Goal: Task Accomplishment & Management: Manage account settings

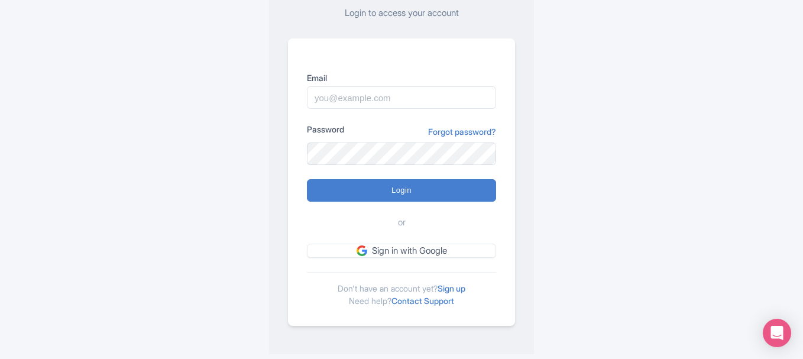
scroll to position [103, 0]
click at [457, 290] on link "Sign up" at bounding box center [452, 288] width 28 height 10
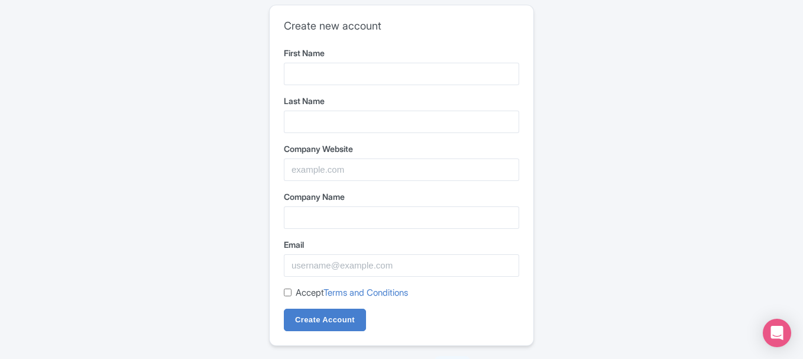
click at [315, 59] on div "First Name" at bounding box center [401, 66] width 235 height 38
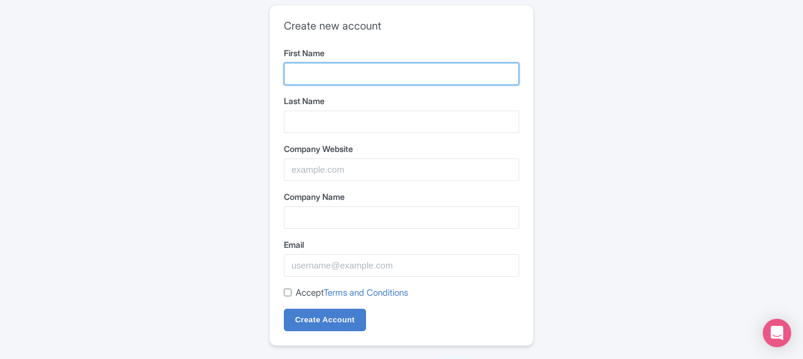
click at [313, 70] on input "First Name" at bounding box center [401, 74] width 235 height 22
paste input "Barley"
type input "Barley"
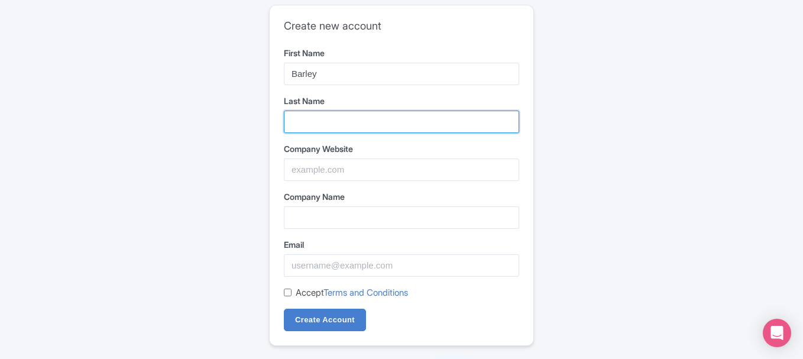
click at [327, 130] on input "Last Name" at bounding box center [401, 122] width 235 height 22
paste input "House Hotel"
type input "House Hotel"
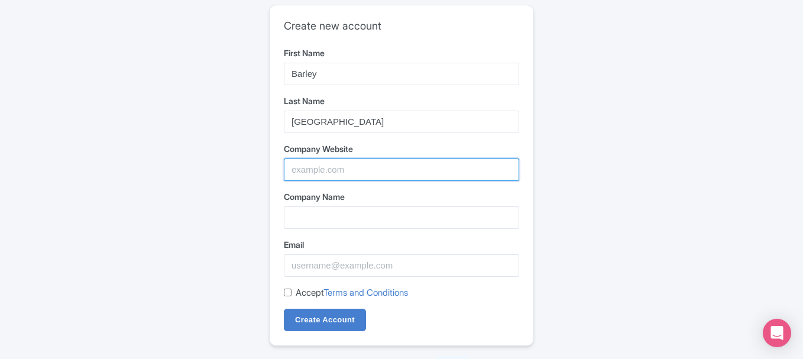
click at [312, 177] on input "Company Website" at bounding box center [401, 170] width 235 height 22
paste input "https://maps.app.goo.gl/zTUf8ntFqjS4QTdX9"
type input "https://maps.app.goo.gl/zTUf8ntFqjS4QTdX9"
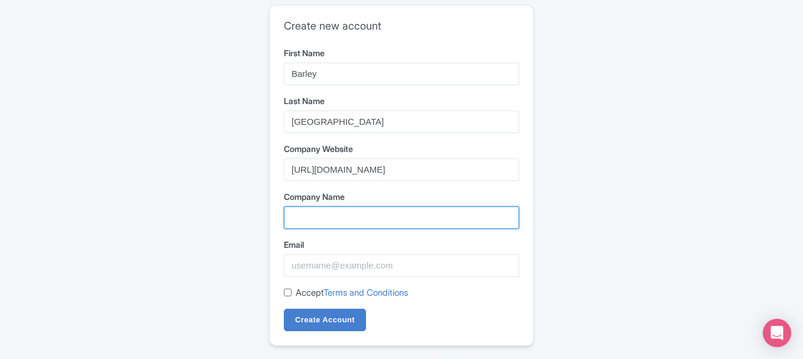
click at [315, 215] on input "Company Name" at bounding box center [401, 217] width 235 height 22
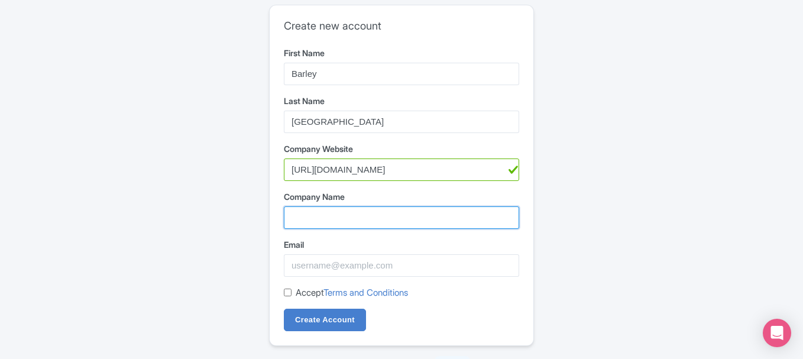
paste input "[GEOGRAPHIC_DATA]"
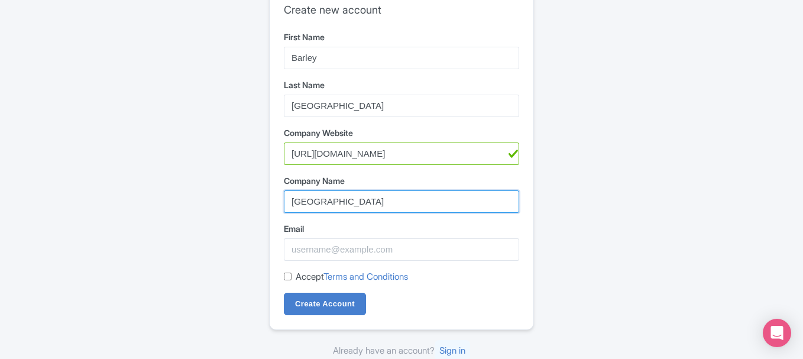
scroll to position [20, 0]
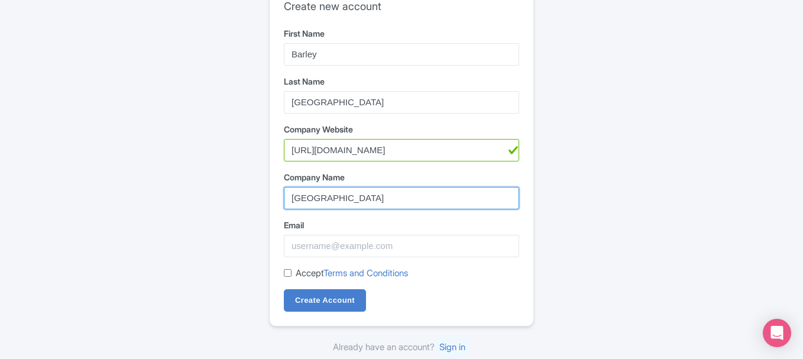
type input "[GEOGRAPHIC_DATA]"
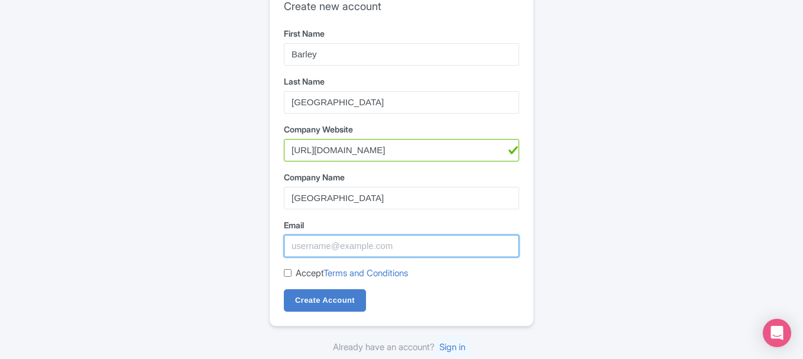
click at [301, 238] on input "Email" at bounding box center [401, 246] width 235 height 22
paste input "barleyhouse@bluemedia-maps.com"
type input "barleyhouse@bluemedia-maps.com"
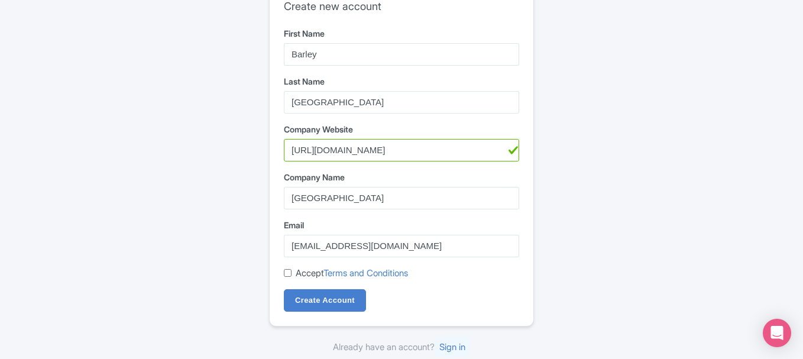
click at [307, 275] on label "Accept Terms and Conditions" at bounding box center [352, 274] width 112 height 14
click at [292, 275] on input "Accept Terms and Conditions" at bounding box center [288, 273] width 8 height 8
checkbox input "true"
click at [312, 302] on input "Create Account" at bounding box center [325, 300] width 82 height 22
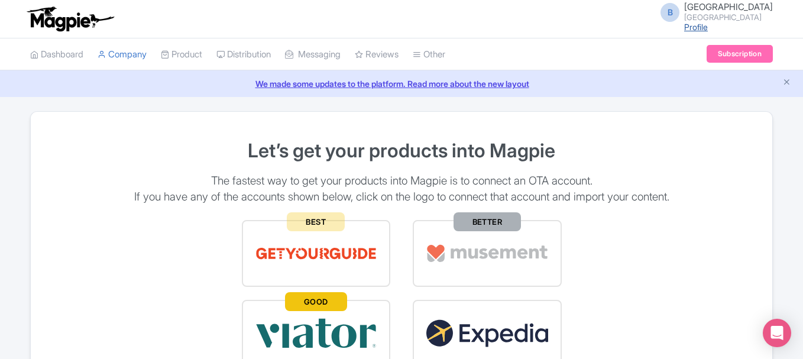
click at [708, 31] on link "Profile" at bounding box center [697, 27] width 24 height 10
click at [111, 58] on link "Company" at bounding box center [122, 54] width 49 height 33
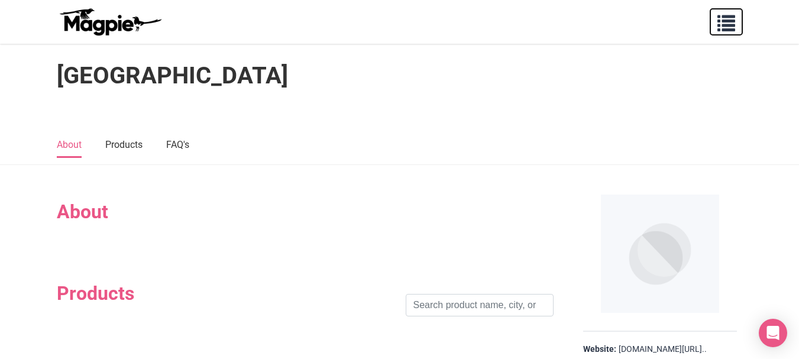
click at [729, 25] on span "button" at bounding box center [727, 21] width 18 height 18
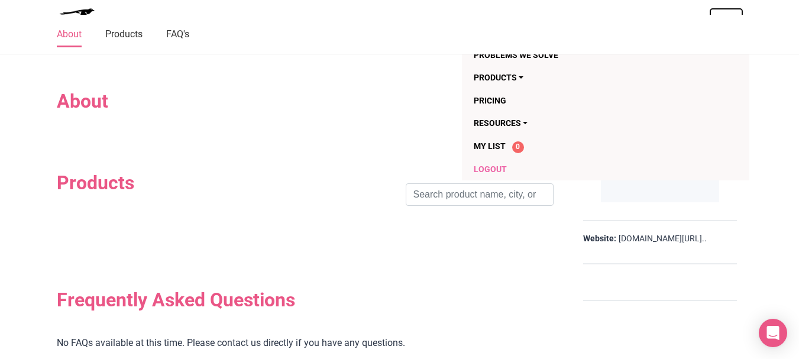
scroll to position [59, 0]
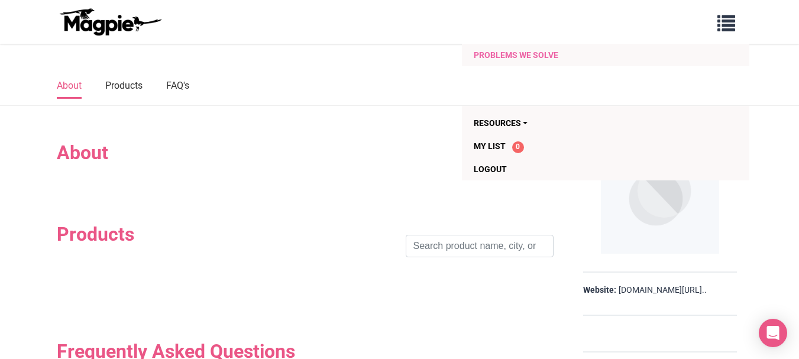
click at [532, 60] on link "Problems we solve" at bounding box center [582, 55] width 217 height 22
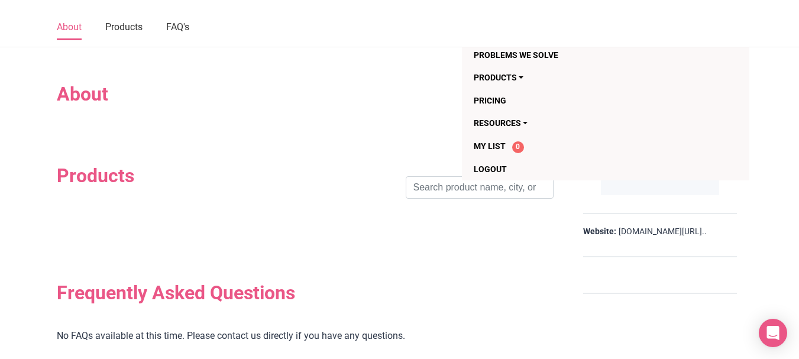
scroll to position [99, 0]
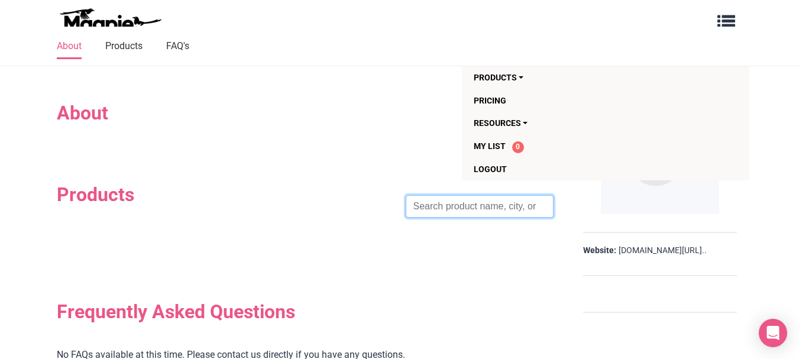
click at [512, 210] on input "search" at bounding box center [480, 206] width 148 height 22
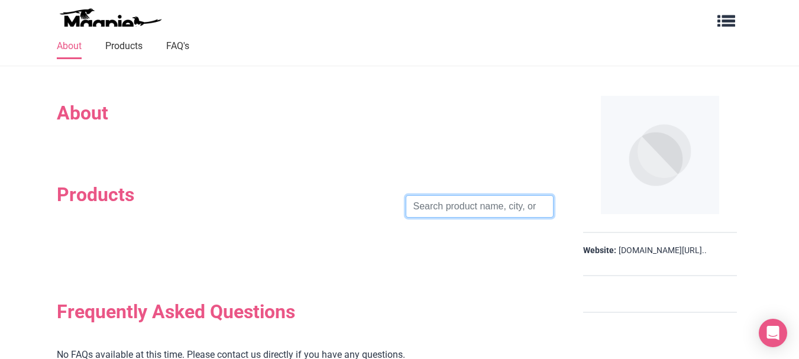
click at [512, 210] on input "search" at bounding box center [480, 206] width 148 height 22
click at [473, 241] on section "Products Search" at bounding box center [305, 206] width 497 height 117
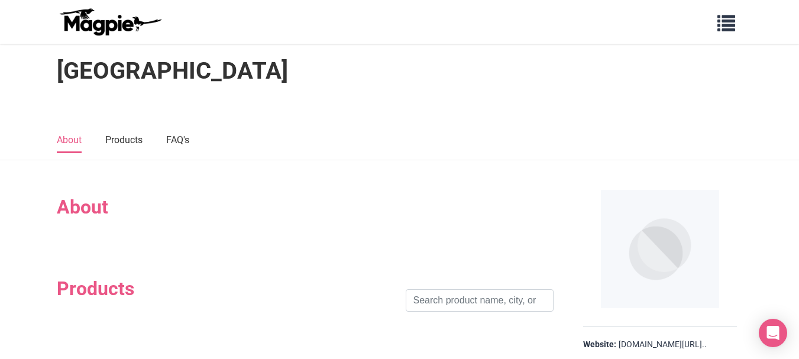
scroll to position [0, 0]
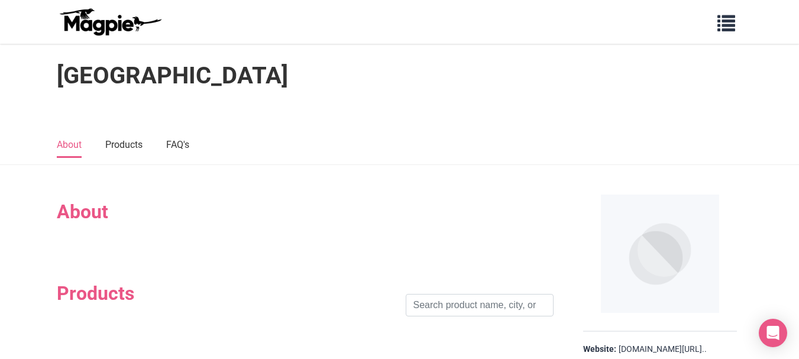
click at [84, 220] on h2 "About" at bounding box center [305, 212] width 497 height 22
click at [83, 220] on h2 "About" at bounding box center [305, 212] width 497 height 22
click at [728, 25] on span "button" at bounding box center [727, 21] width 18 height 18
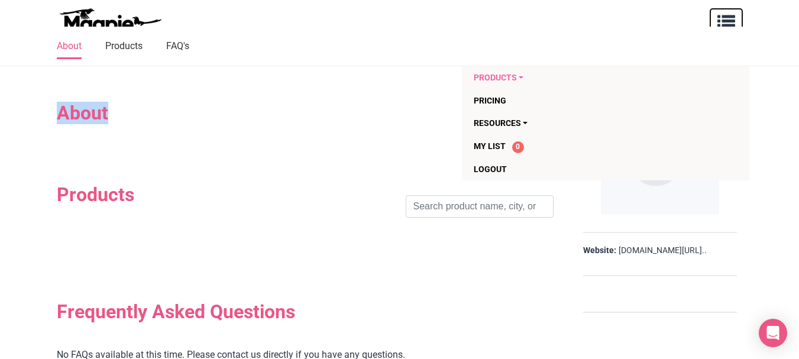
scroll to position [138, 0]
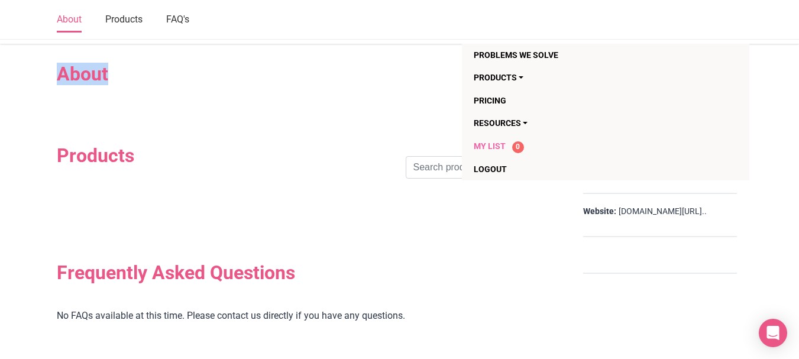
click at [490, 141] on span "My List" at bounding box center [490, 145] width 32 height 9
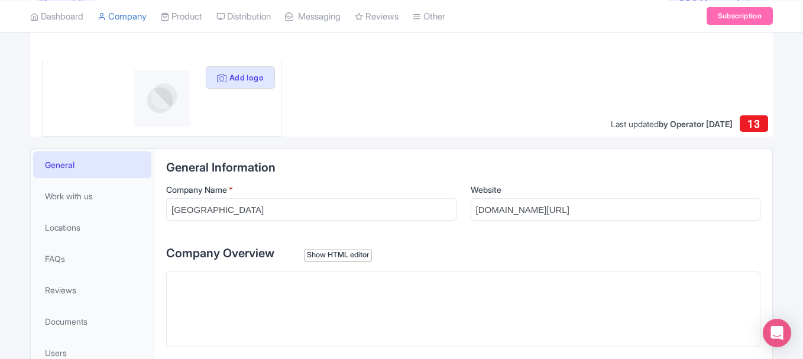
scroll to position [138, 0]
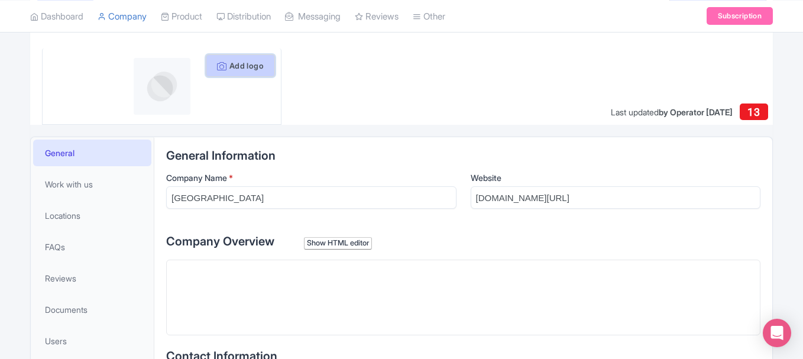
click at [237, 69] on button "Add logo" at bounding box center [240, 65] width 69 height 22
click at [230, 63] on button "Add logo" at bounding box center [240, 65] width 69 height 22
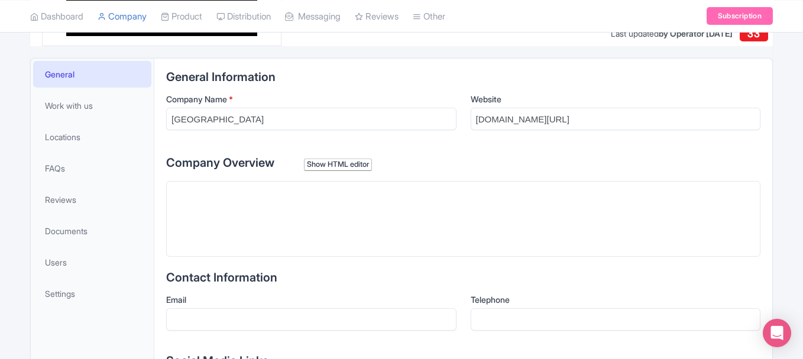
scroll to position [237, 0]
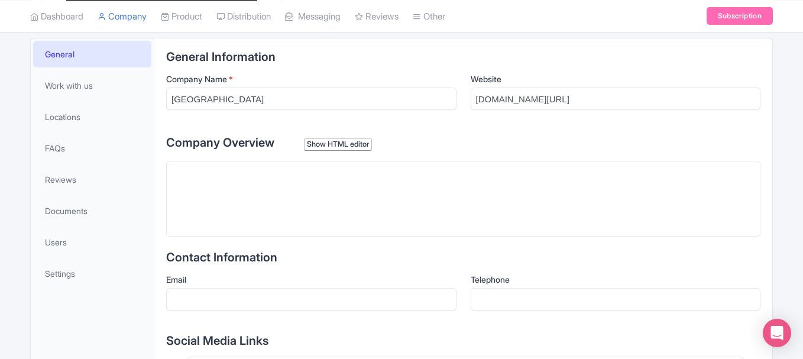
click at [201, 182] on trix-editor at bounding box center [463, 199] width 595 height 76
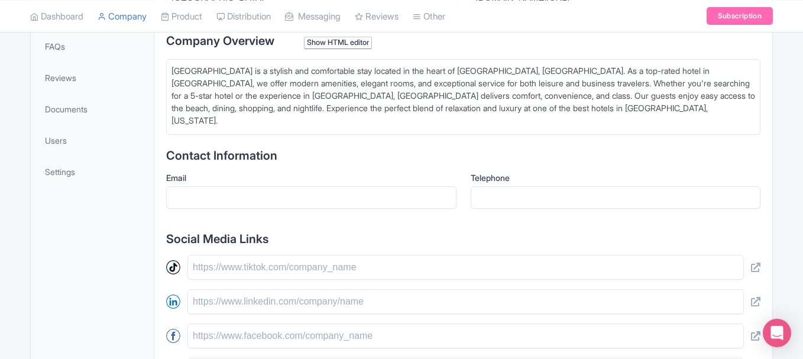
scroll to position [355, 0]
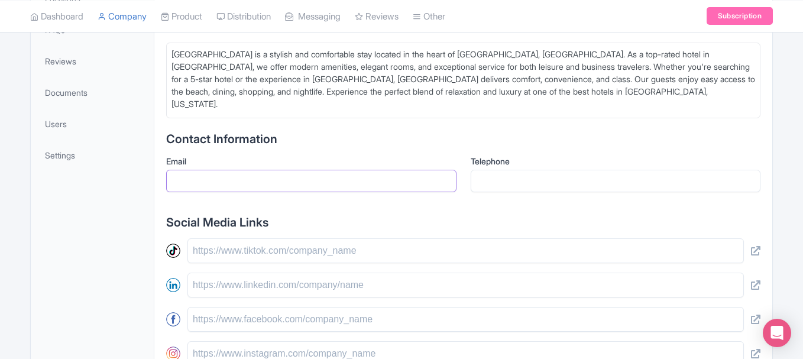
click at [218, 191] on input "Email" at bounding box center [311, 181] width 290 height 22
paste input "[EMAIL_ADDRESS][DOMAIN_NAME]"
type input "[EMAIL_ADDRESS][DOMAIN_NAME]"
click at [492, 183] on input "Telephone" at bounding box center [616, 181] width 290 height 22
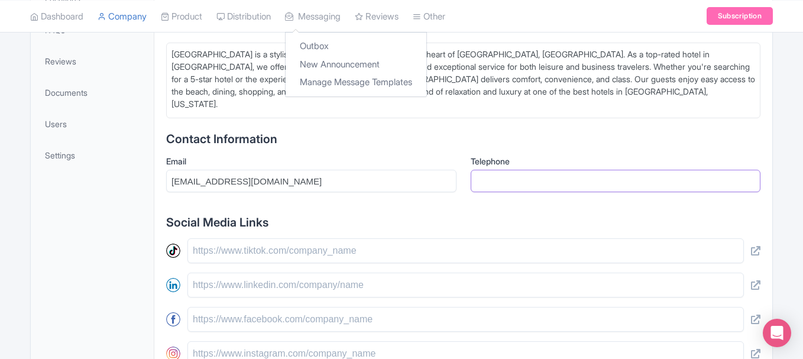
paste input "[PHONE_NUMBER]"
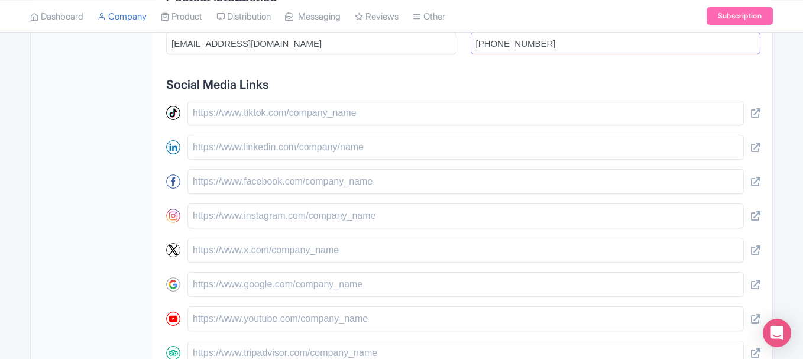
scroll to position [512, 0]
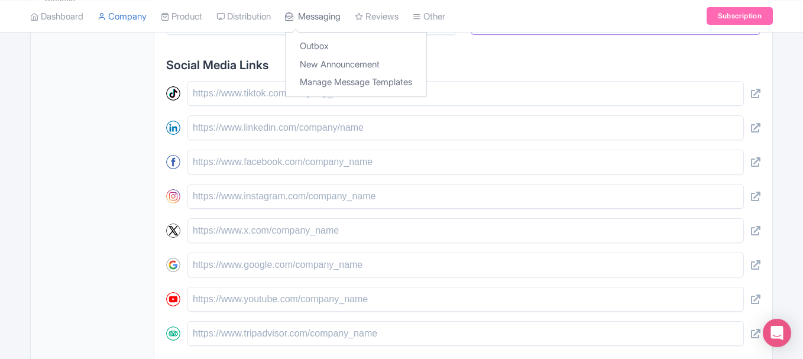
type input "[PHONE_NUMBER]"
click at [213, 169] on input "text" at bounding box center [466, 162] width 557 height 25
paste input "https://www.instagram.com/koosh_collection"
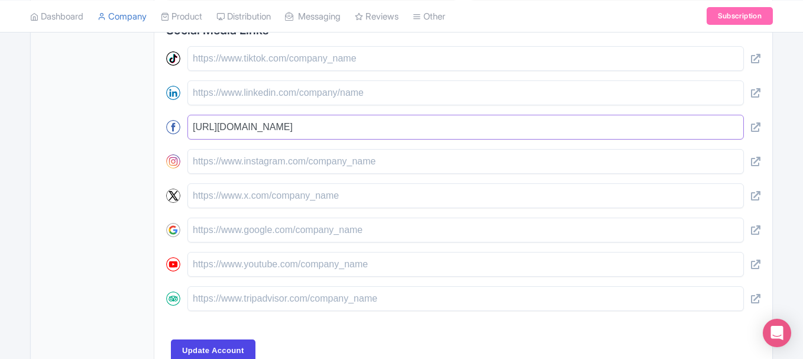
scroll to position [552, 0]
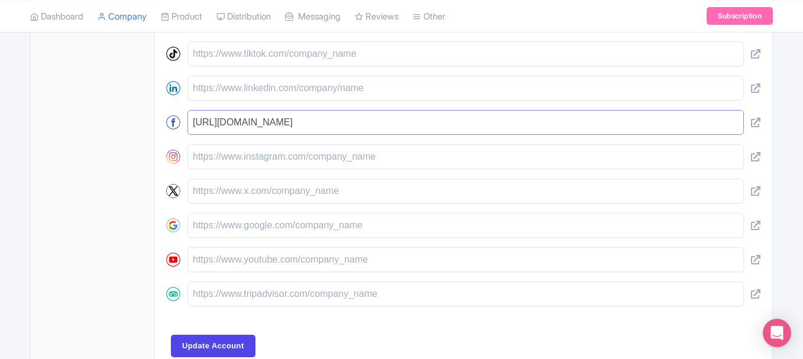
type input "https://www.instagram.com/koosh_collection"
click at [230, 163] on input "text" at bounding box center [466, 156] width 557 height 25
click at [232, 118] on input "https://www.instagram.com/koosh_collection" at bounding box center [466, 122] width 557 height 25
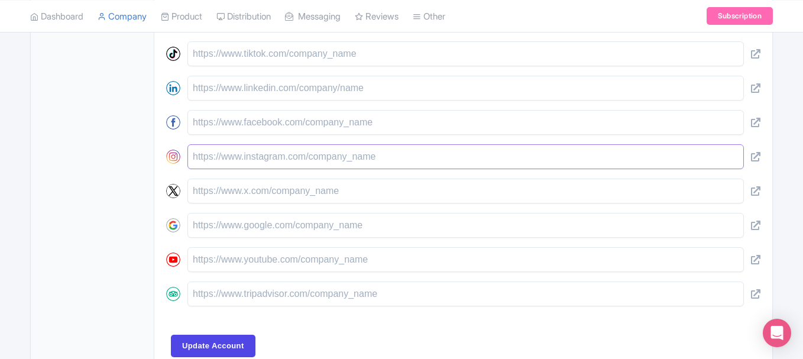
click at [239, 149] on input "text" at bounding box center [466, 156] width 557 height 25
paste input "https://www.instagram.com/koosh_collection"
type input "https://www.instagram.com/koosh_collection"
click at [253, 133] on input "text" at bounding box center [466, 122] width 557 height 25
paste input "https://www.facebook.com/kooshcollectionhotels"
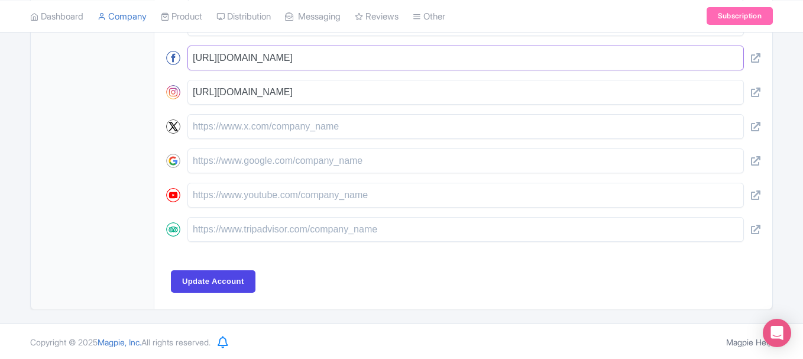
scroll to position [618, 0]
type input "https://www.facebook.com/kooshcollectionhotels"
click at [225, 283] on input "Update Account" at bounding box center [213, 280] width 85 height 22
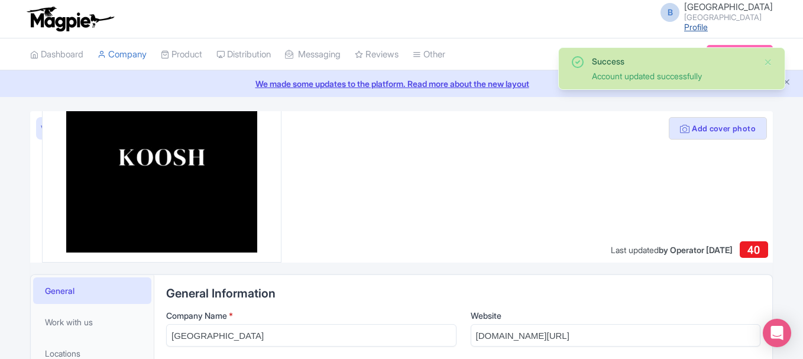
click at [699, 24] on link "Profile" at bounding box center [697, 27] width 24 height 10
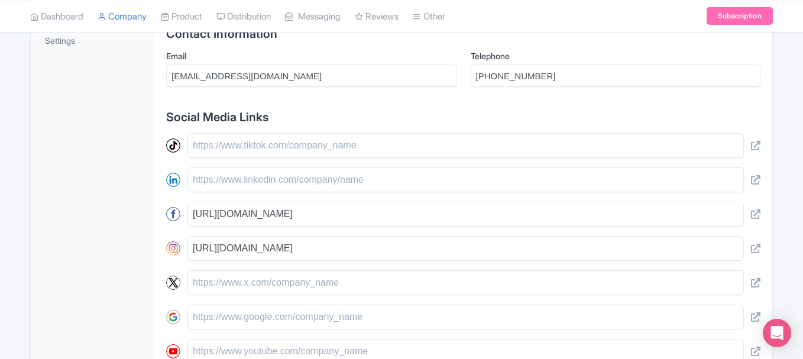
scroll to position [493, 0]
